Goal: Task Accomplishment & Management: Manage account settings

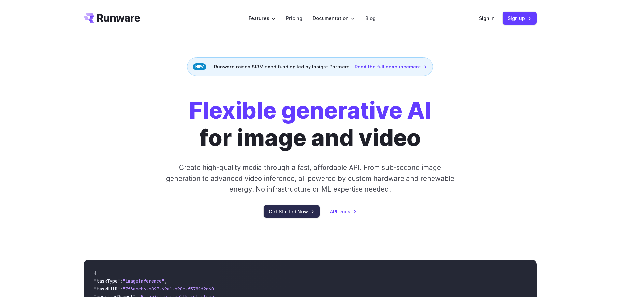
click at [299, 215] on link "Get Started Now" at bounding box center [292, 211] width 56 height 13
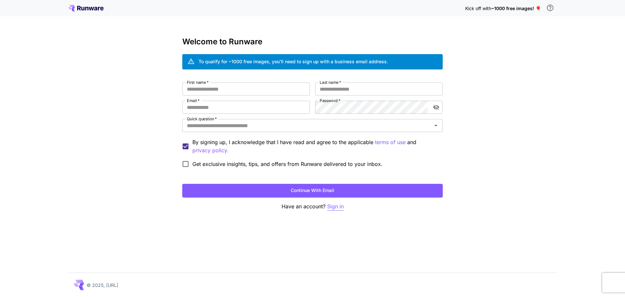
click at [342, 206] on p "Sign in" at bounding box center [335, 206] width 17 height 8
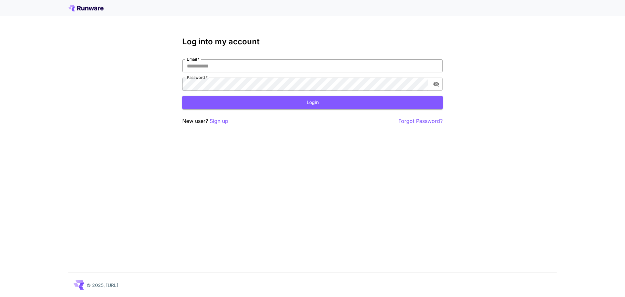
click at [245, 67] on input "Email   *" at bounding box center [312, 65] width 261 height 13
type input "**********"
click button "Login" at bounding box center [312, 102] width 261 height 13
click at [433, 82] on button "toggle password visibility" at bounding box center [437, 84] width 12 height 12
click button "Login" at bounding box center [312, 102] width 261 height 13
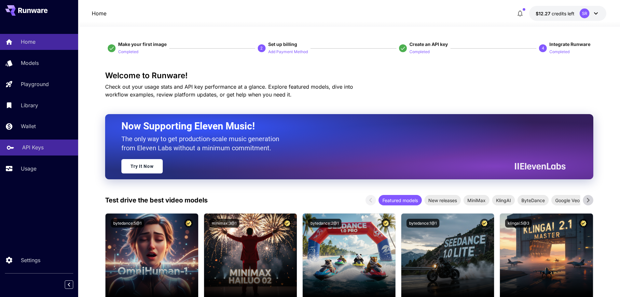
click at [46, 145] on div "API Keys" at bounding box center [47, 147] width 51 height 8
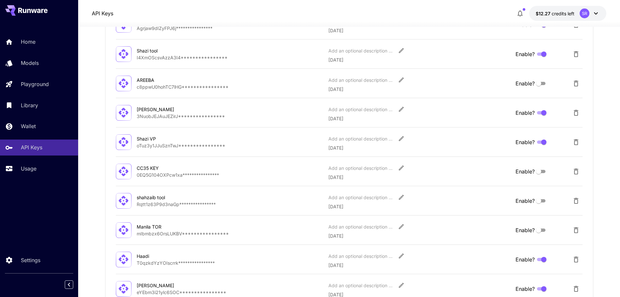
scroll to position [130, 0]
click at [206, 142] on p "**********" at bounding box center [230, 144] width 187 height 7
click at [401, 140] on icon "Edit" at bounding box center [401, 138] width 7 height 7
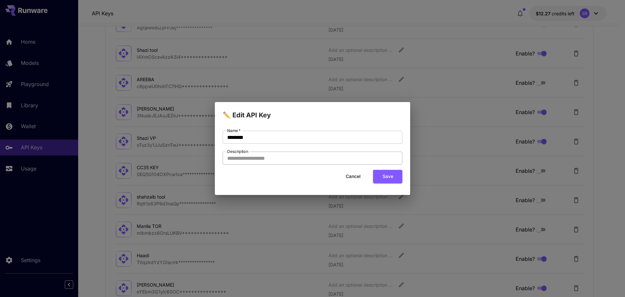
click at [323, 155] on input "Description" at bounding box center [313, 157] width 180 height 13
click at [323, 145] on div "Name   * ******** Name   * Description Description" at bounding box center [313, 148] width 180 height 34
click at [355, 177] on button "Cancel" at bounding box center [353, 176] width 29 height 13
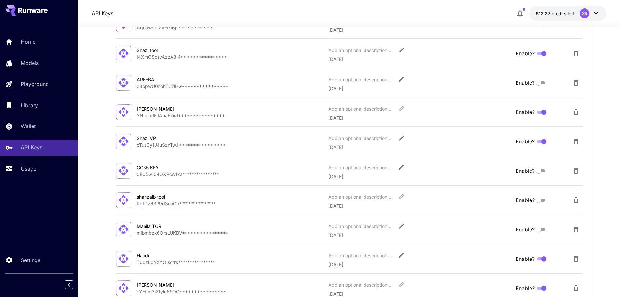
click at [116, 144] on div at bounding box center [124, 142] width 16 height 16
click at [121, 143] on icon at bounding box center [123, 140] width 11 height 11
click at [402, 141] on icon "Edit" at bounding box center [401, 138] width 7 height 7
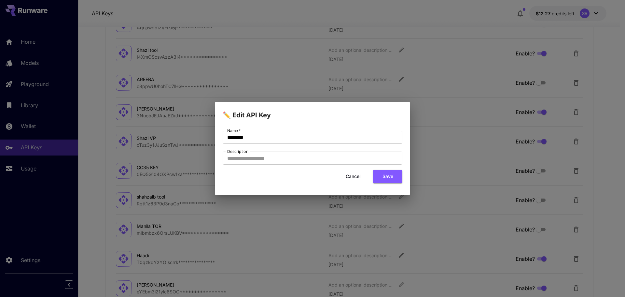
click at [360, 175] on button "Cancel" at bounding box center [353, 176] width 29 height 13
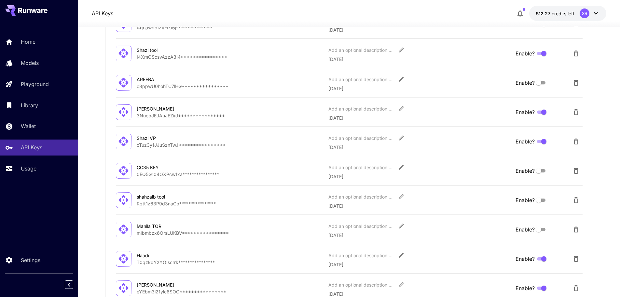
click at [221, 144] on p "**********" at bounding box center [230, 144] width 187 height 7
click at [146, 144] on p "**********" at bounding box center [230, 144] width 187 height 7
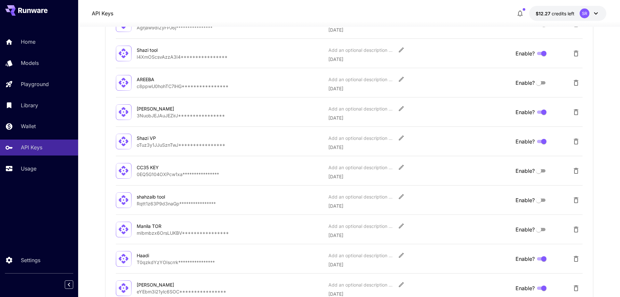
click at [132, 142] on div "**********" at bounding box center [349, 141] width 467 height 19
click at [127, 142] on icon at bounding box center [124, 141] width 10 height 10
click at [142, 137] on div "Shazi VP" at bounding box center [169, 138] width 65 height 7
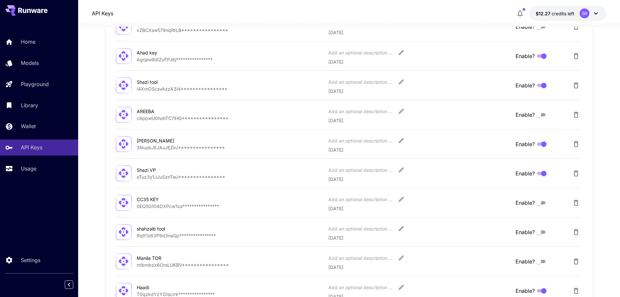
scroll to position [94, 0]
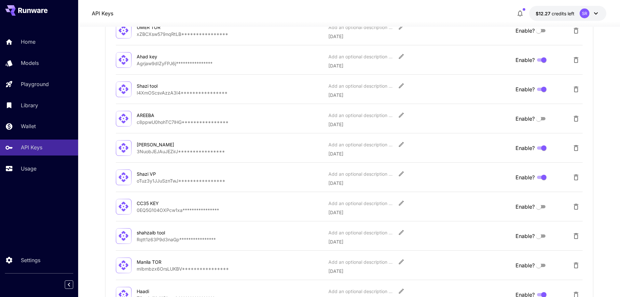
click at [173, 122] on p "**********" at bounding box center [230, 122] width 187 height 7
drag, startPoint x: 373, startPoint y: 124, endPoint x: 365, endPoint y: 125, distance: 7.2
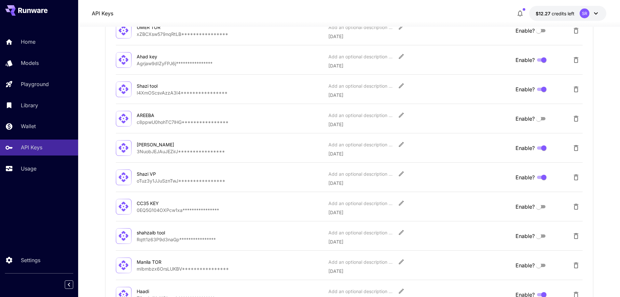
click at [370, 125] on p "[DATE]" at bounding box center [420, 124] width 182 height 7
click at [45, 166] on div "Usage" at bounding box center [47, 168] width 51 height 8
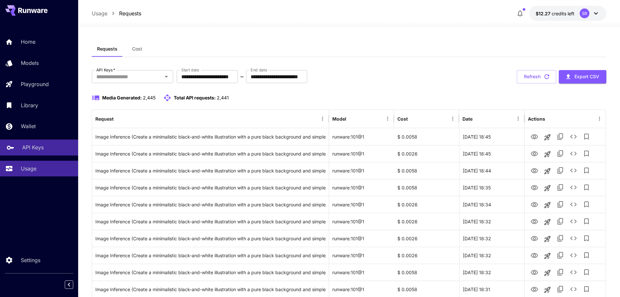
click at [41, 146] on p "API Keys" at bounding box center [32, 147] width 21 height 8
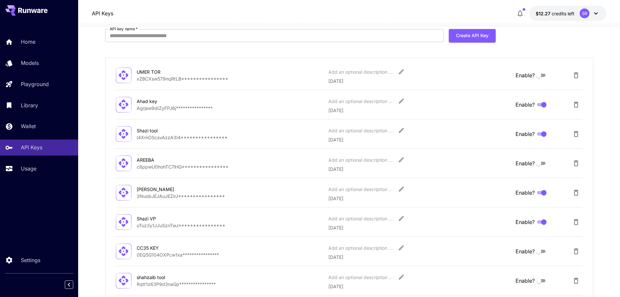
scroll to position [98, 0]
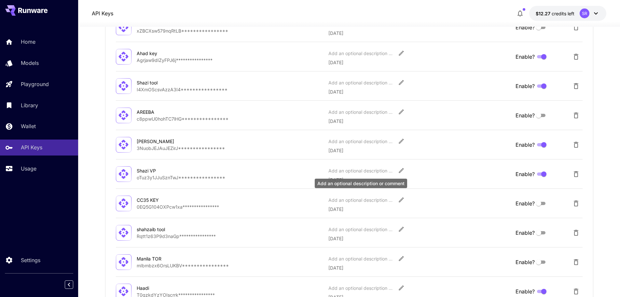
click at [362, 178] on div "Add an optional description or comment" at bounding box center [361, 181] width 94 height 15
click at [143, 168] on div "Shazi VP" at bounding box center [169, 170] width 65 height 7
click at [143, 171] on div "Shazi VP" at bounding box center [169, 170] width 65 height 7
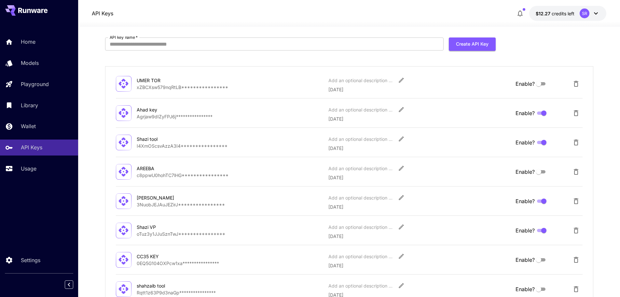
scroll to position [0, 0]
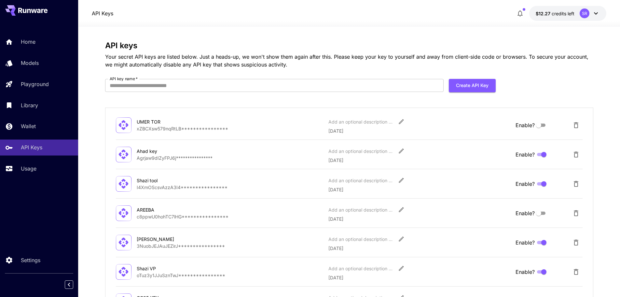
click at [261, 92] on form "API key name   * API key name   * Create API Key" at bounding box center [300, 88] width 391 height 18
click at [247, 77] on div "**********" at bounding box center [349, 274] width 489 height 466
click at [247, 88] on input "API key name   *" at bounding box center [274, 85] width 339 height 13
click at [58, 63] on div "Models" at bounding box center [47, 63] width 51 height 8
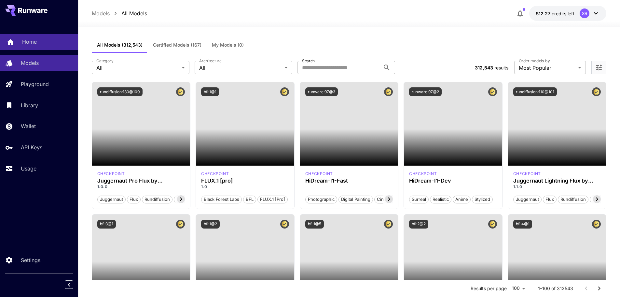
click at [57, 39] on div "Home" at bounding box center [47, 42] width 51 height 8
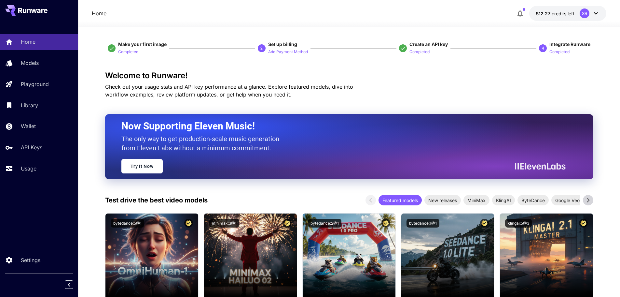
click at [584, 16] on div "SR" at bounding box center [585, 13] width 10 height 10
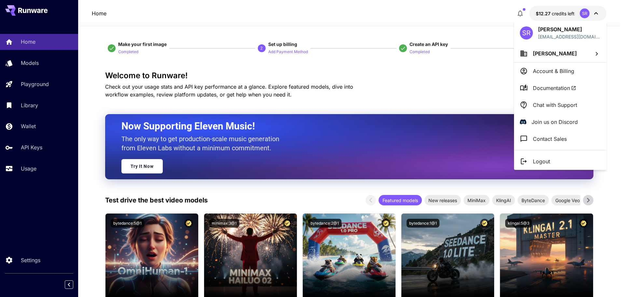
click at [565, 54] on li "[PERSON_NAME]" at bounding box center [560, 54] width 92 height 18
click at [563, 38] on div at bounding box center [312, 148] width 625 height 297
click at [52, 63] on div at bounding box center [312, 148] width 625 height 297
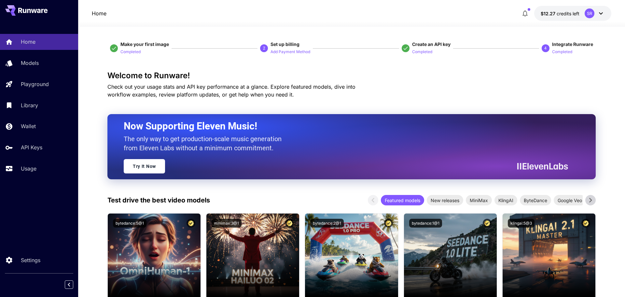
click at [46, 80] on p "Playground" at bounding box center [35, 84] width 28 height 8
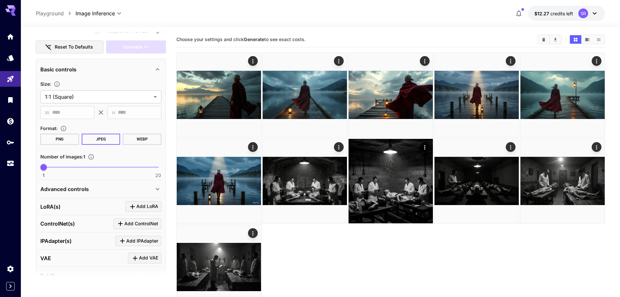
scroll to position [146, 0]
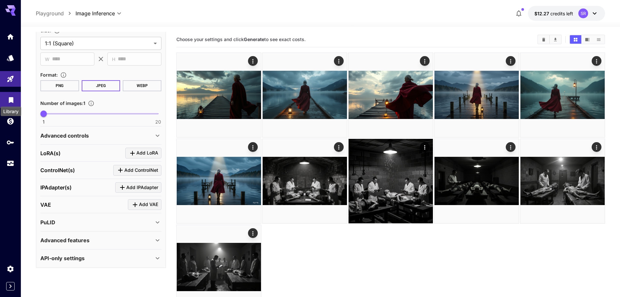
click at [7, 98] on icon "Library" at bounding box center [11, 98] width 8 height 8
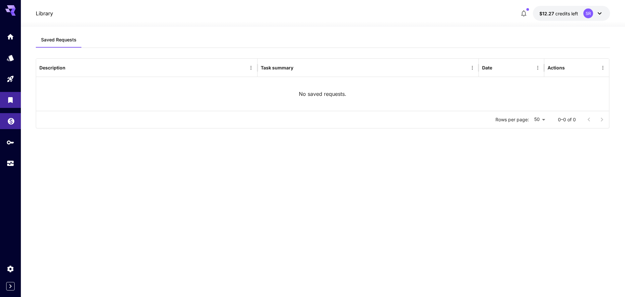
click at [15, 119] on link at bounding box center [10, 121] width 21 height 16
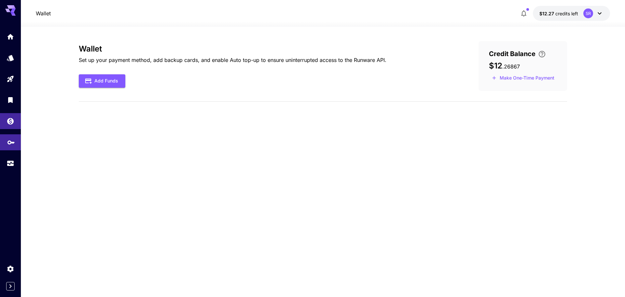
click at [7, 144] on link at bounding box center [10, 142] width 21 height 16
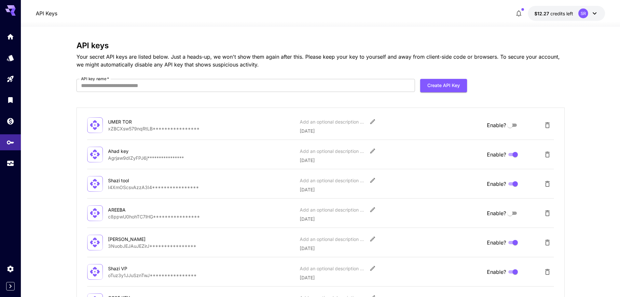
click at [518, 15] on icon "button" at bounding box center [519, 13] width 5 height 7
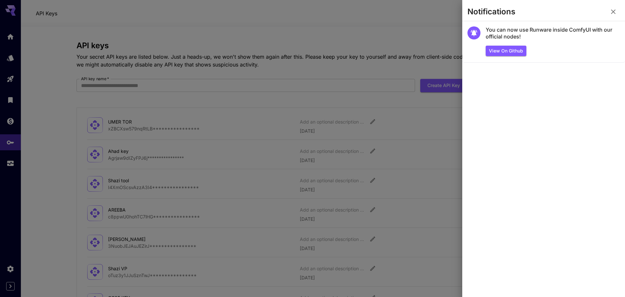
click at [610, 13] on icon "button" at bounding box center [614, 12] width 8 height 8
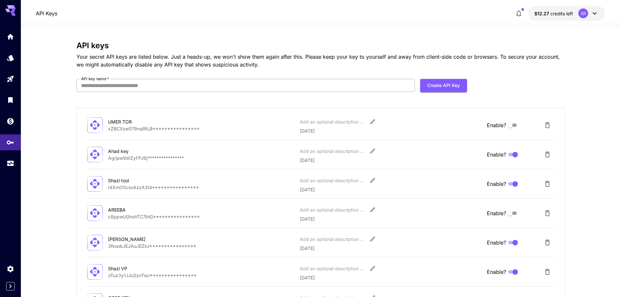
click at [360, 88] on input "API key name   *" at bounding box center [246, 85] width 339 height 13
type input "*********"
click at [446, 87] on button "Create API Key" at bounding box center [443, 85] width 47 height 13
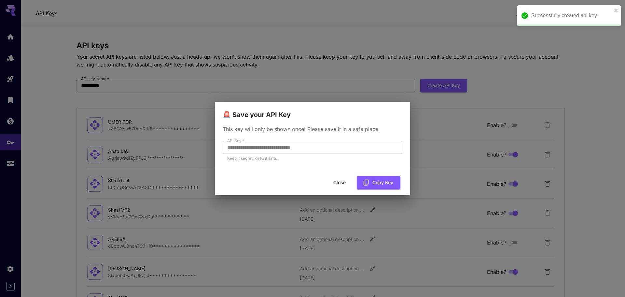
drag, startPoint x: 297, startPoint y: 143, endPoint x: 287, endPoint y: 136, distance: 12.0
click at [287, 136] on div "**********" at bounding box center [312, 146] width 195 height 53
click at [354, 168] on div "**********" at bounding box center [312, 146] width 195 height 53
click at [367, 178] on button "Copy Key" at bounding box center [379, 182] width 44 height 13
click at [336, 181] on button "Close" at bounding box center [339, 182] width 29 height 13
